Goal: Task Accomplishment & Management: Manage account settings

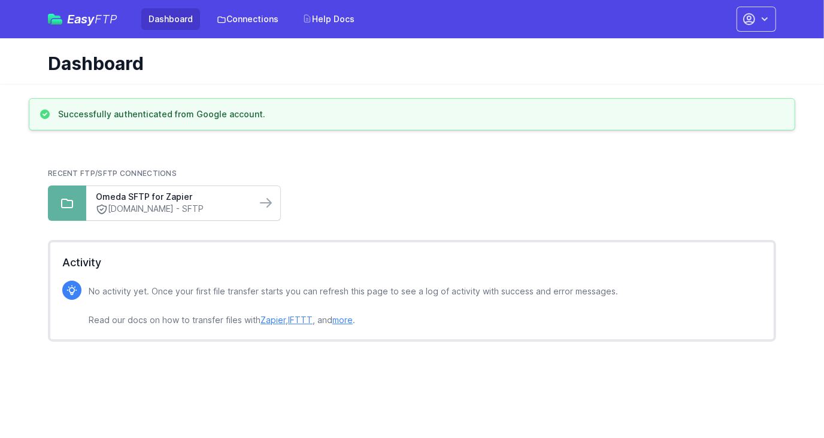
click at [189, 205] on link "[DOMAIN_NAME] - SFTP" at bounding box center [171, 209] width 151 height 13
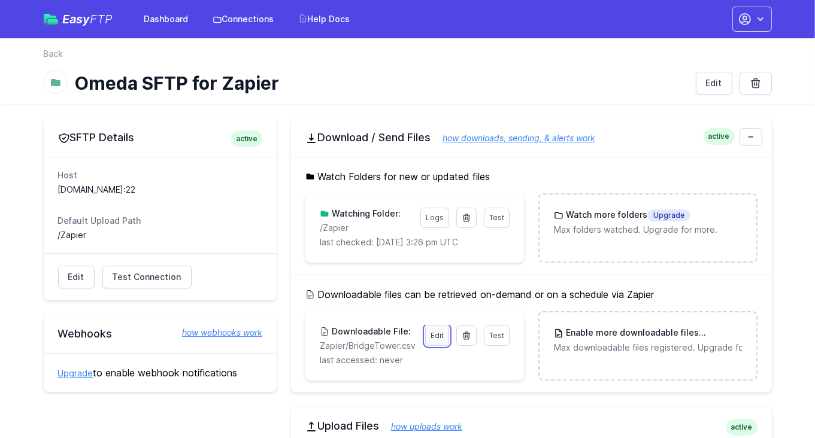
click at [438, 335] on link "Edit" at bounding box center [437, 336] width 24 height 20
